Goal: Transaction & Acquisition: Book appointment/travel/reservation

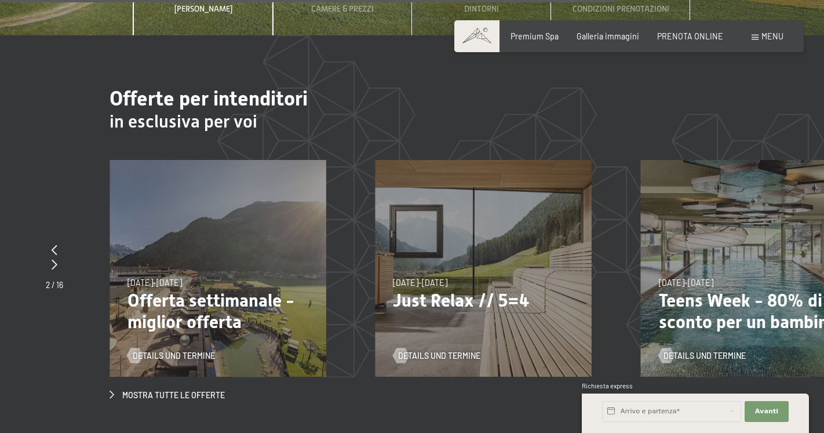
scroll to position [3549, 0]
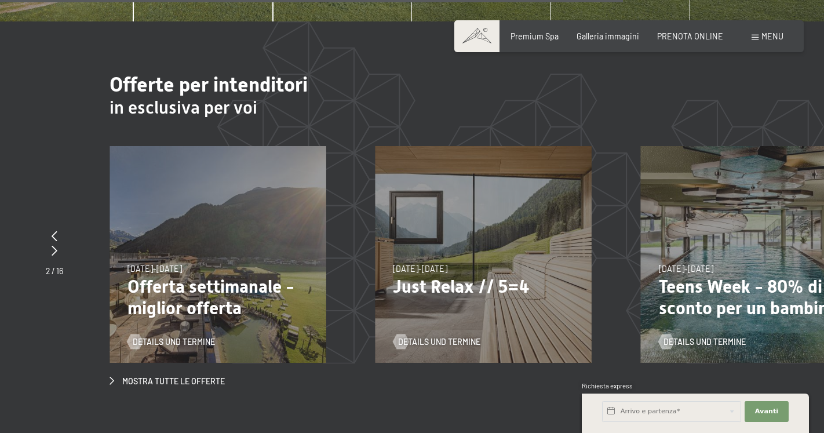
click at [744, 276] on p "Teens Week - 80% di sconto per un bambino" at bounding box center [749, 297] width 181 height 43
click at [692, 264] on span "[DATE]-[DATE]" at bounding box center [686, 269] width 54 height 10
click at [705, 276] on p "Teens Week - 80% di sconto per un bambino" at bounding box center [749, 297] width 181 height 43
click at [709, 336] on span "Details und Termine" at bounding box center [716, 342] width 82 height 12
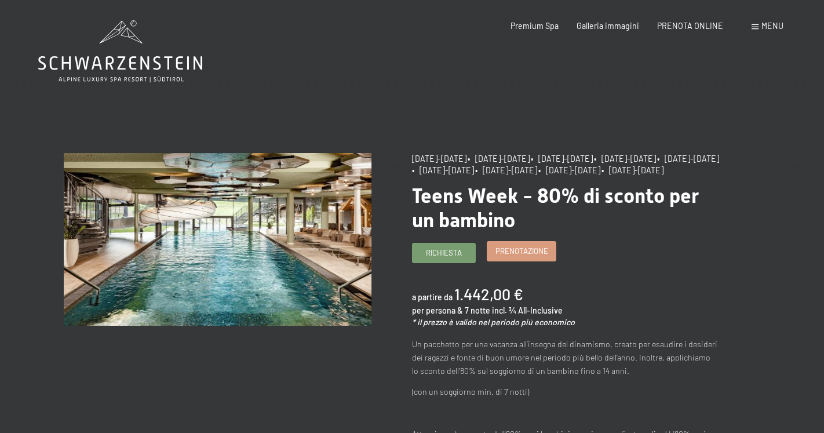
click at [507, 256] on span "Prenotazione" at bounding box center [521, 251] width 53 height 10
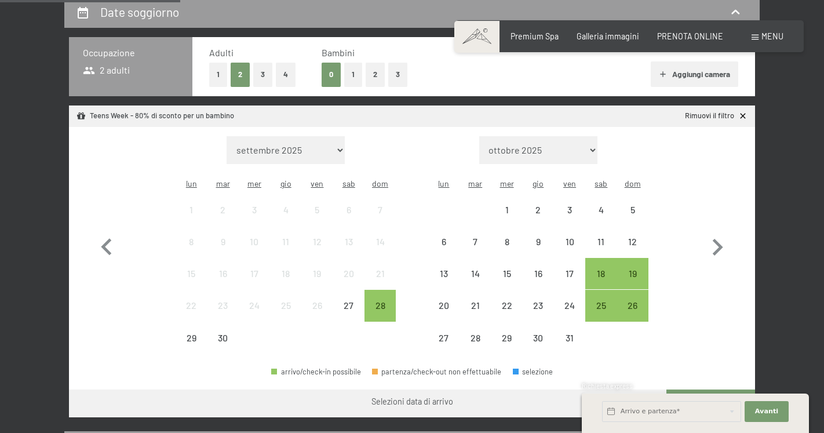
scroll to position [298, 0]
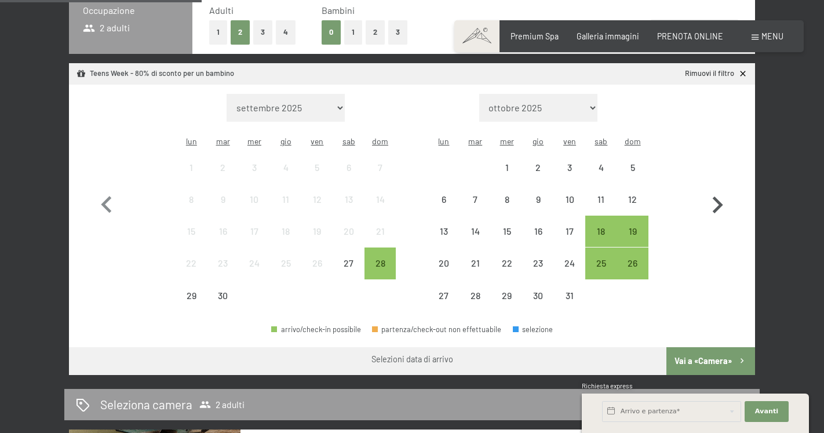
click at [705, 195] on icon "button" at bounding box center [718, 205] width 34 height 34
select select "2025-10-01"
select select "2025-11-01"
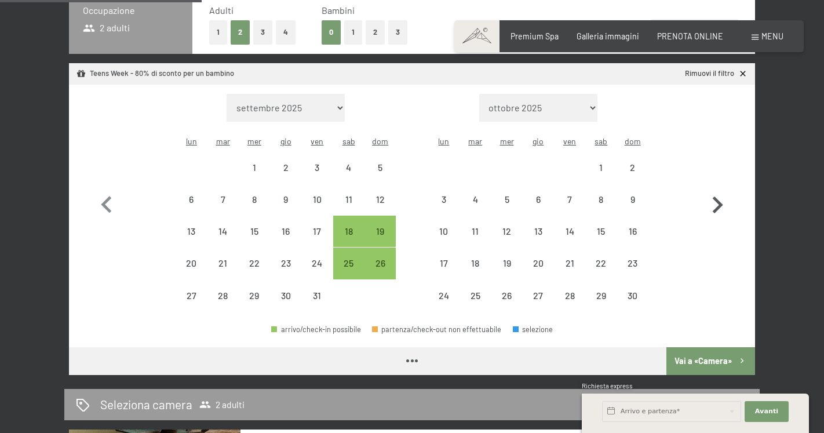
select select "2025-10-01"
select select "2025-11-01"
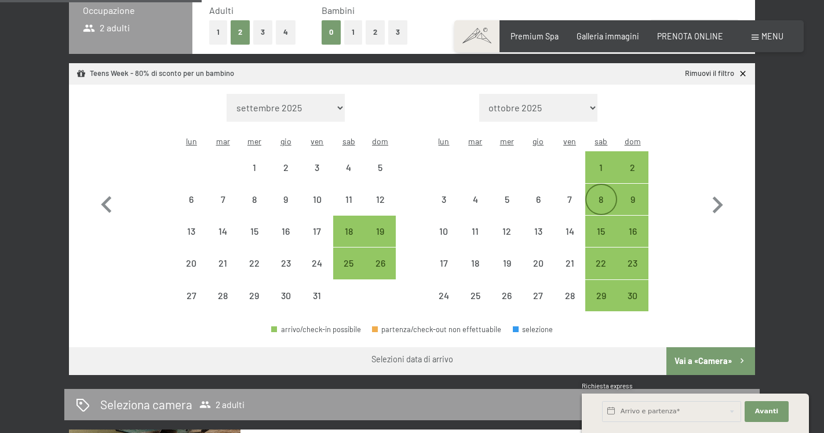
click at [599, 195] on div "8" at bounding box center [600, 209] width 29 height 29
select select "2025-10-01"
select select "2025-11-01"
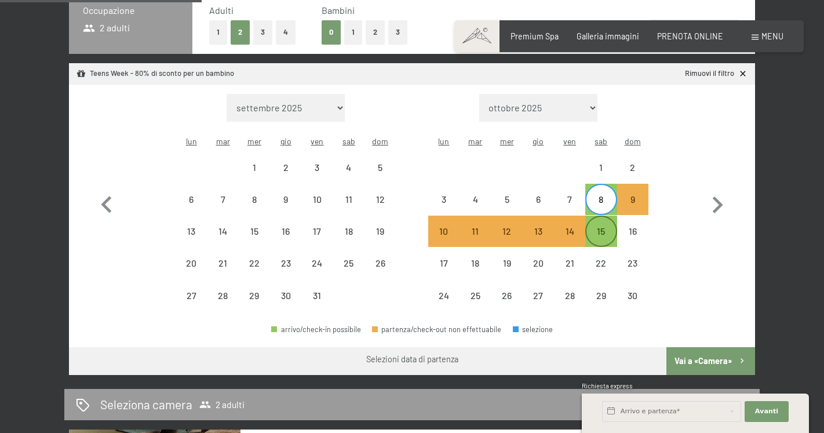
click at [597, 227] on div "15" at bounding box center [600, 241] width 29 height 29
select select "2025-10-01"
select select "2025-11-01"
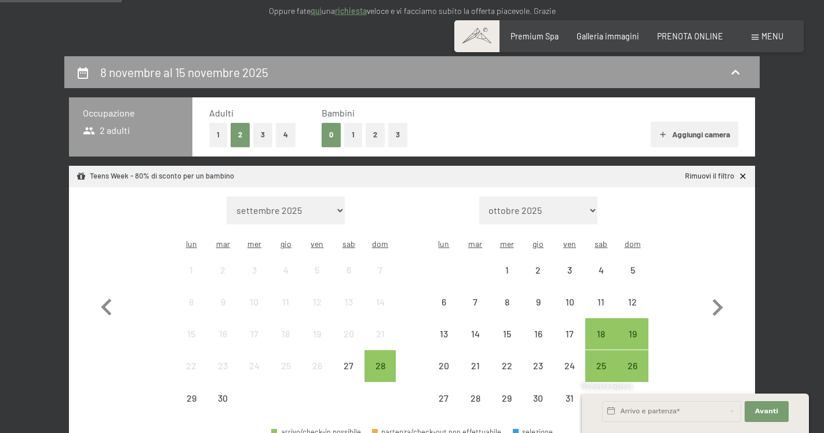
scroll to position [194, 0]
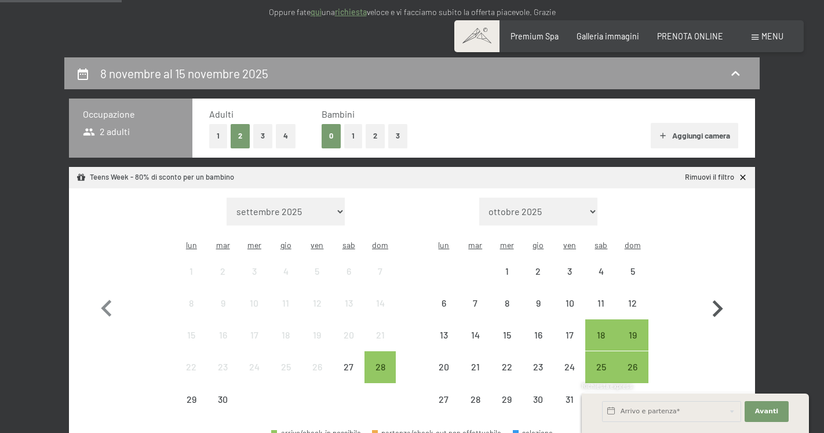
click at [717, 305] on icon "button" at bounding box center [718, 309] width 34 height 34
select select "2025-10-01"
select select "2025-11-01"
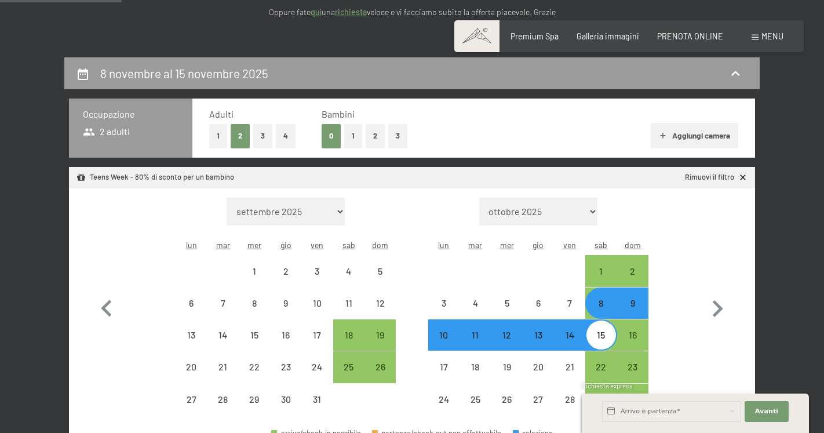
click at [374, 132] on button "2" at bounding box center [375, 136] width 19 height 24
select select "2025-10-01"
select select "2025-11-01"
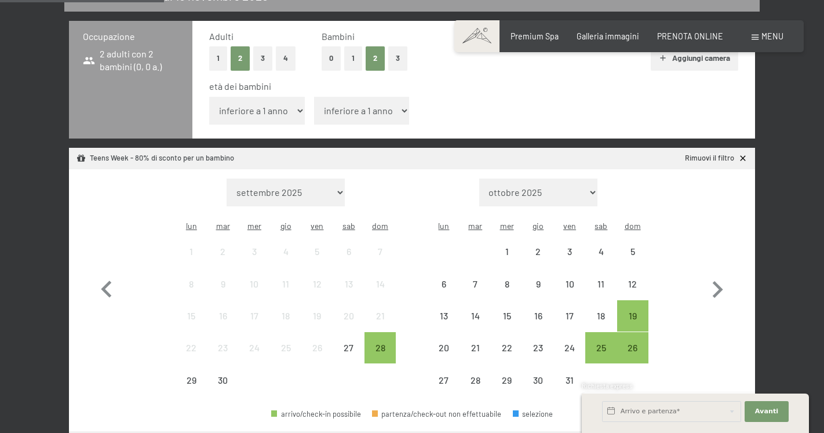
scroll to position [276, 0]
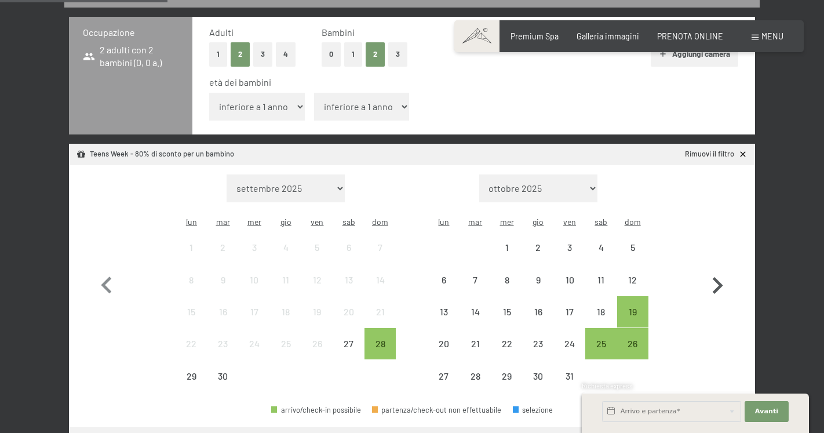
click at [717, 269] on icon "button" at bounding box center [718, 286] width 34 height 34
select select "2025-10-01"
select select "2025-11-01"
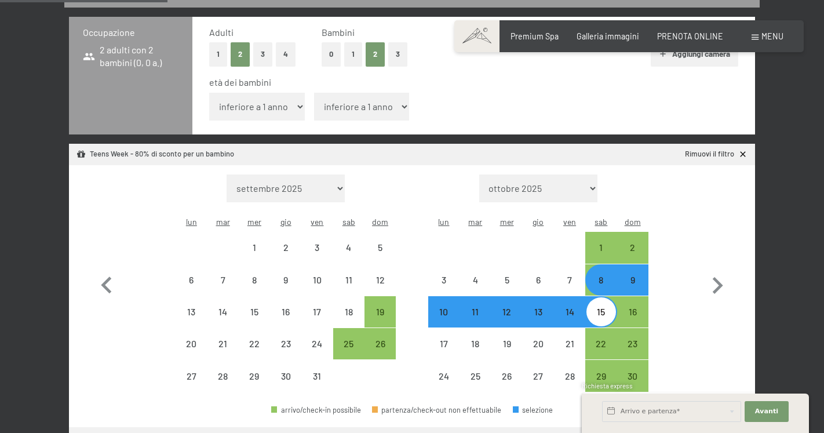
select select "4"
select select "2025-10-01"
select select "2025-11-01"
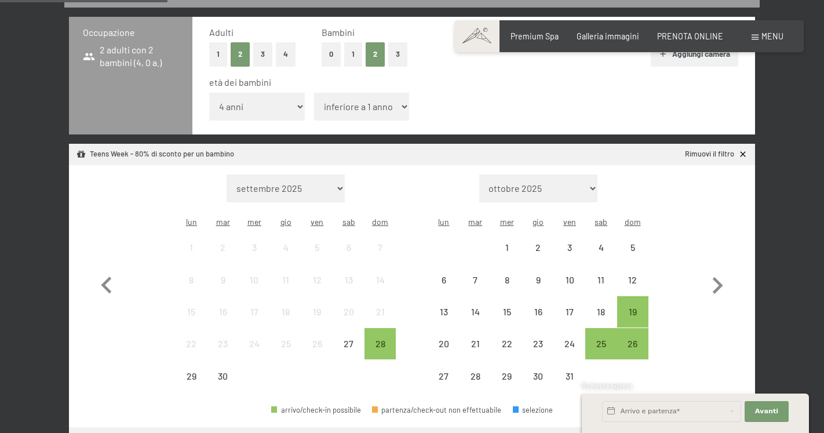
select select "9"
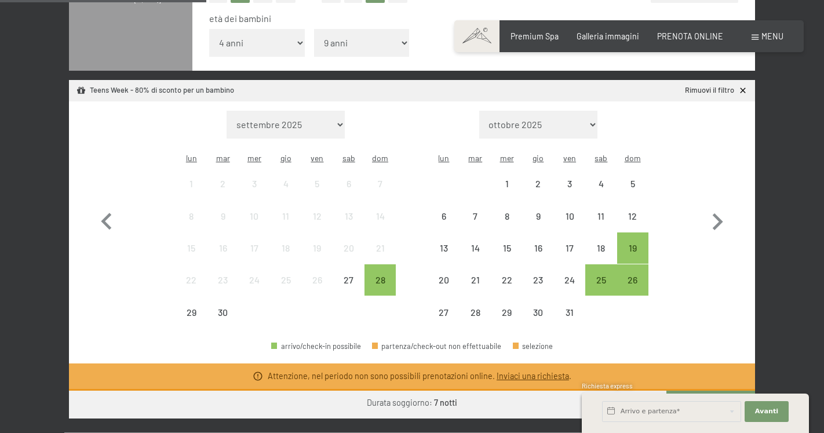
scroll to position [348, 0]
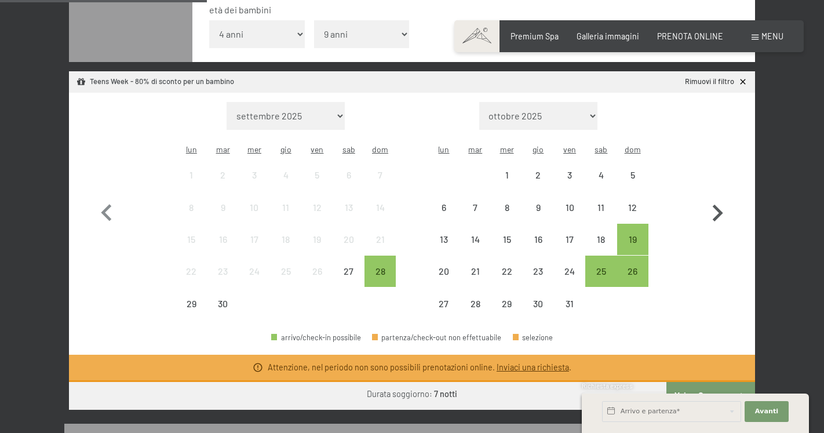
click at [716, 196] on icon "button" at bounding box center [718, 213] width 34 height 34
select select "2025-10-01"
select select "2025-11-01"
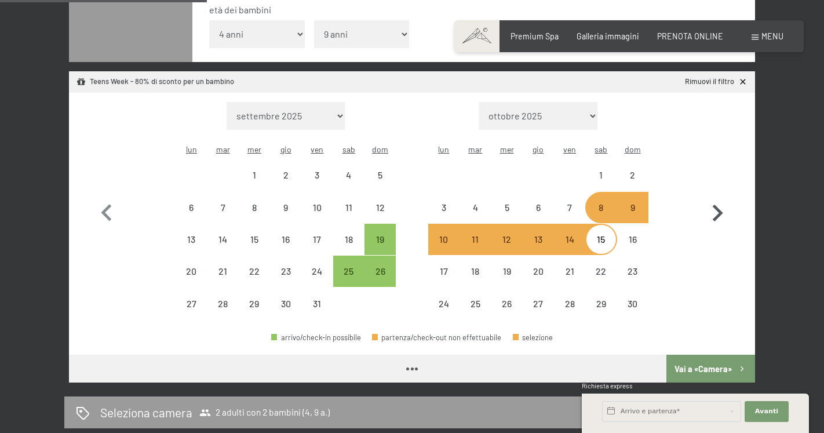
select select "2025-10-01"
select select "2025-11-01"
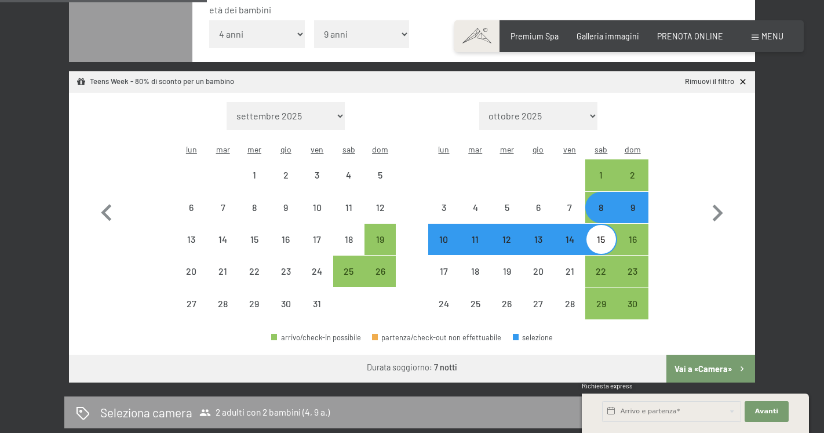
click at [699, 355] on button "Vai a «Camera»" at bounding box center [710, 369] width 89 height 28
select select "2025-10-01"
select select "2025-11-01"
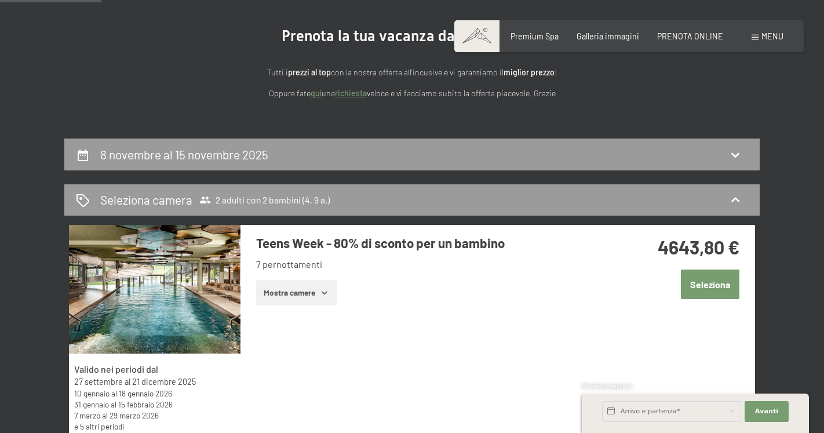
scroll to position [123, 0]
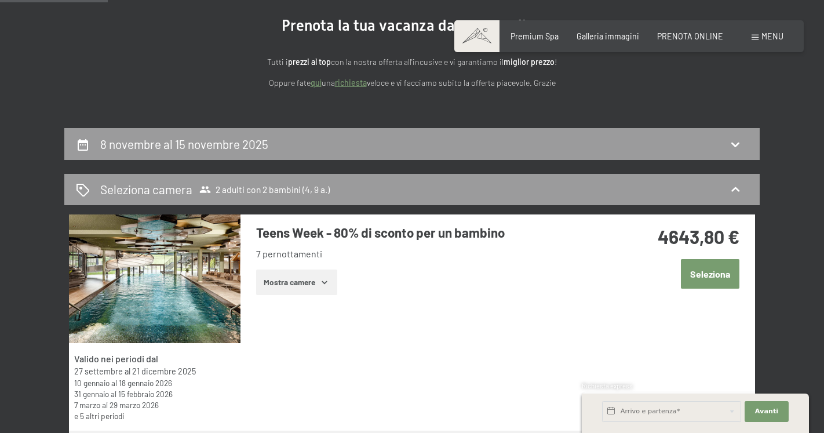
click at [330, 275] on button "Mostra camere" at bounding box center [296, 281] width 81 height 25
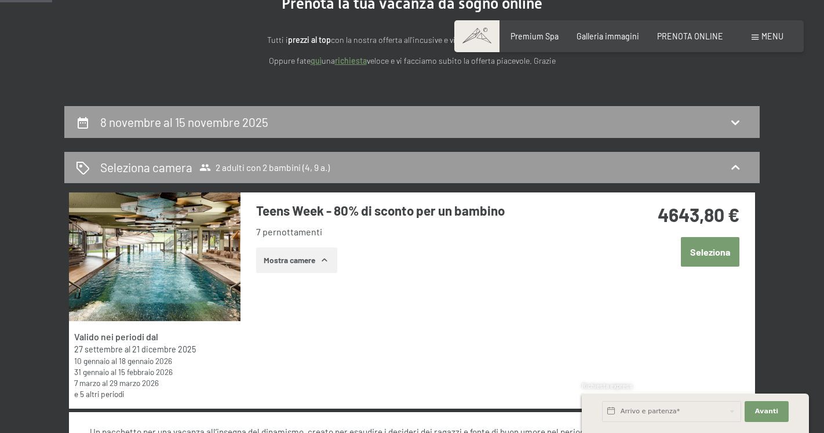
scroll to position [158, 0]
